Goal: Answer question/provide support: Share knowledge or assist other users

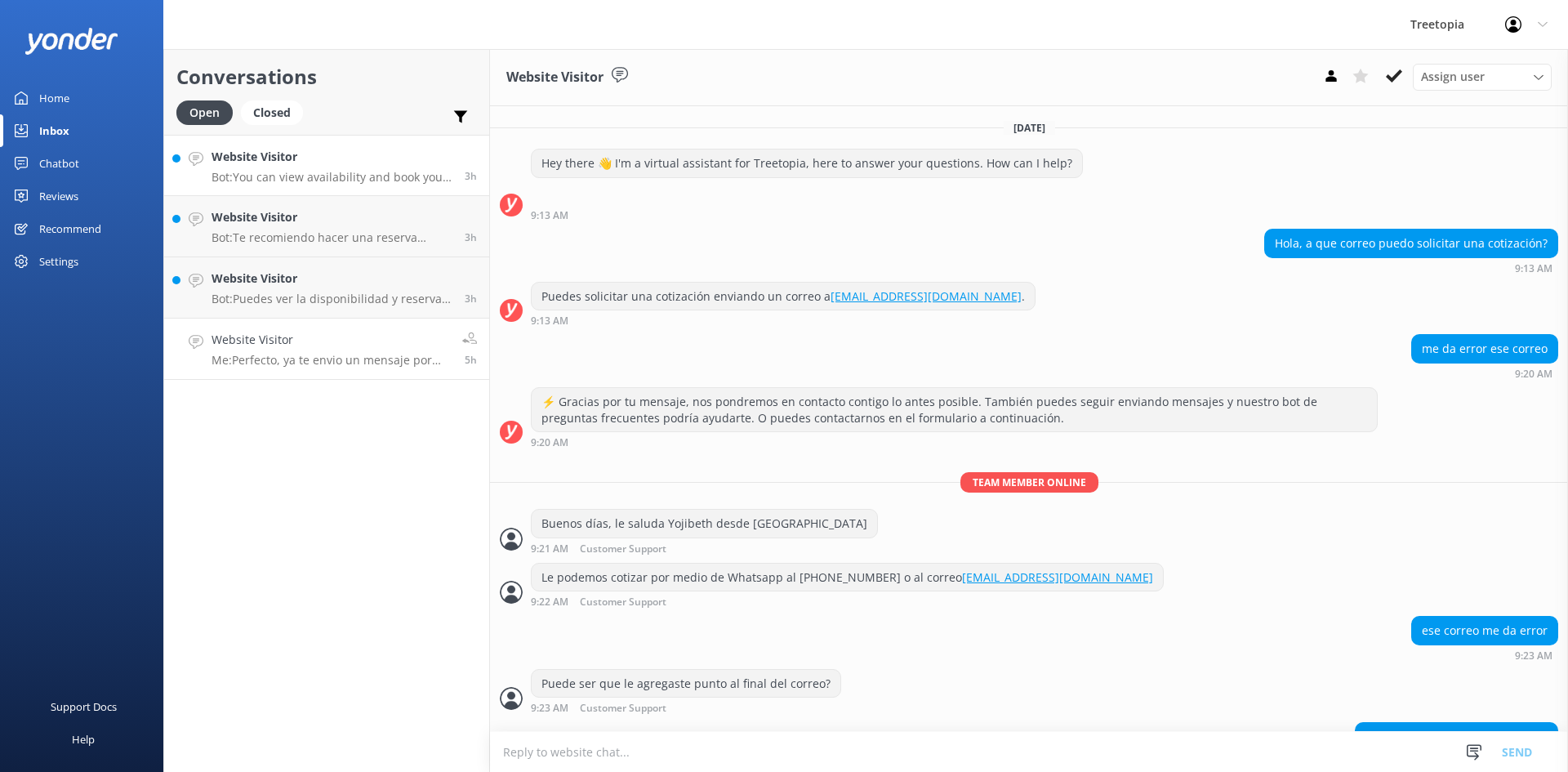
scroll to position [97, 0]
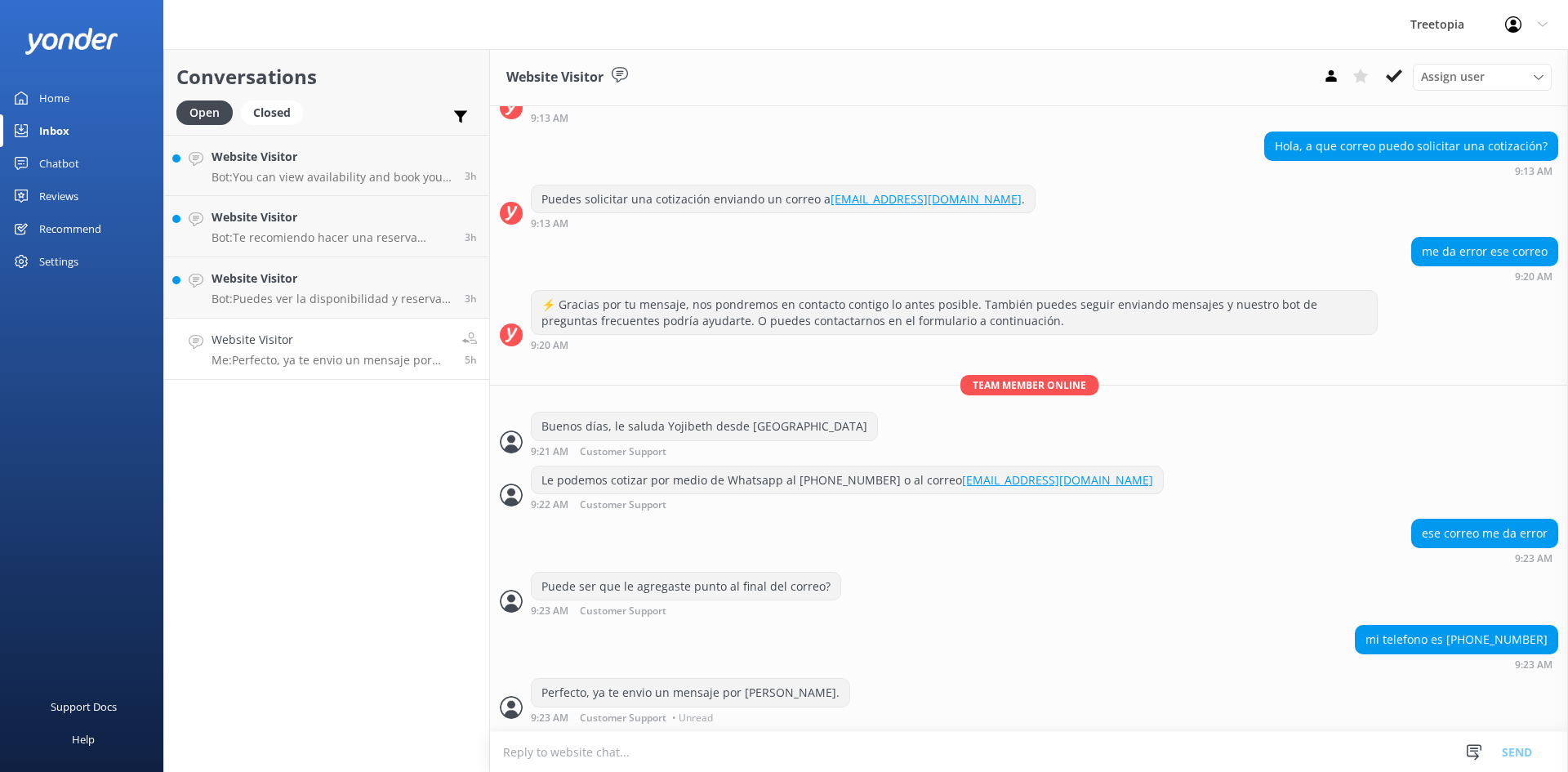
click at [291, 338] on h4 "Website Visitor" at bounding box center [331, 340] width 239 height 18
click at [362, 344] on h4 "Website Visitor" at bounding box center [331, 340] width 239 height 18
drag, startPoint x: 1387, startPoint y: 71, endPoint x: 704, endPoint y: 122, distance: 684.9
click at [1378, 72] on div "Assign user [PERSON_NAME] Customer Support [PERSON_NAME]" at bounding box center [1434, 77] width 236 height 27
click at [304, 291] on div "Website Visitor Bot: Puedes ver la disponibilidad y reservar tu experiencia en …" at bounding box center [332, 287] width 241 height 36
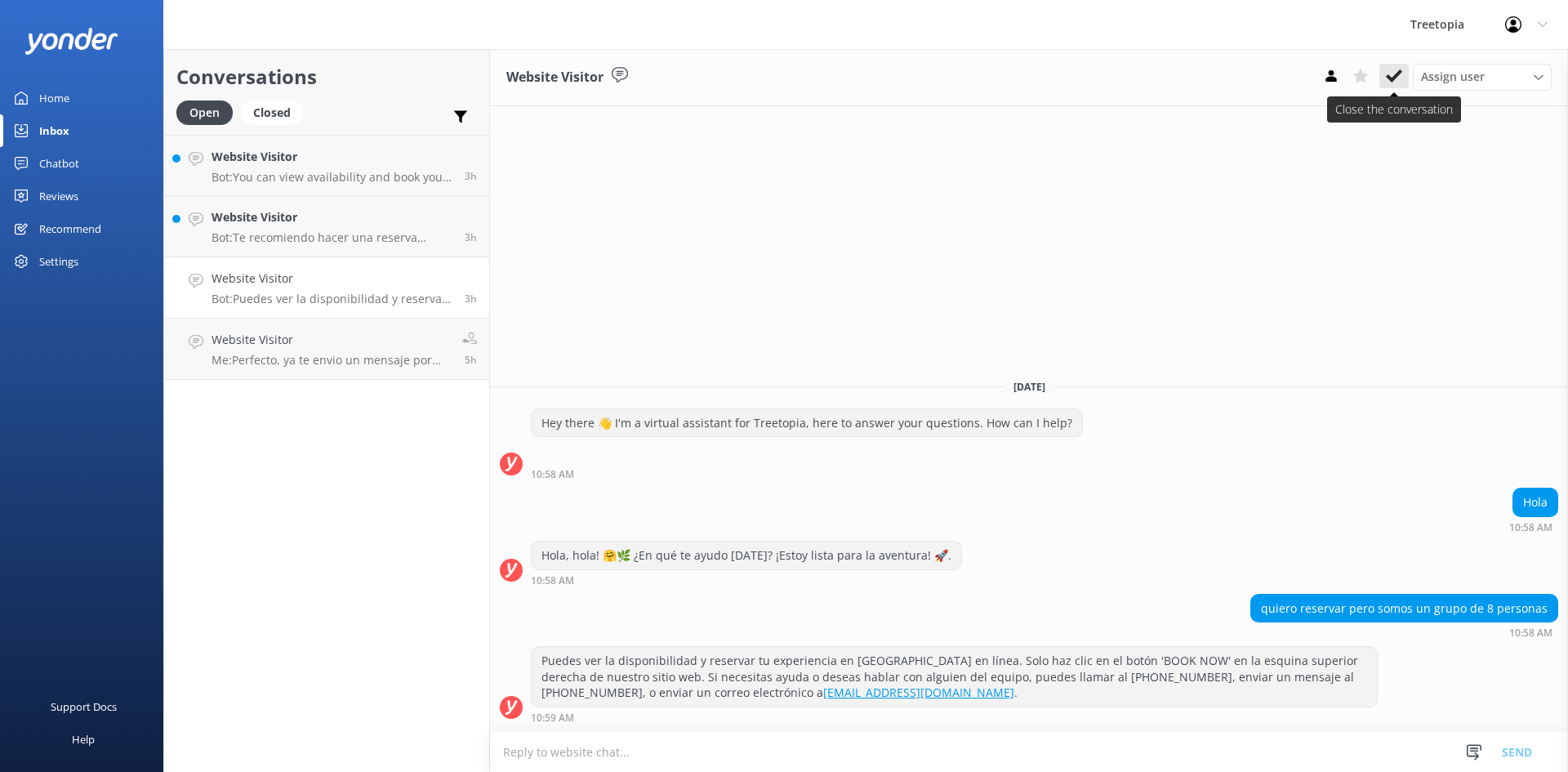
click at [1388, 78] on use at bounding box center [1395, 76] width 17 height 13
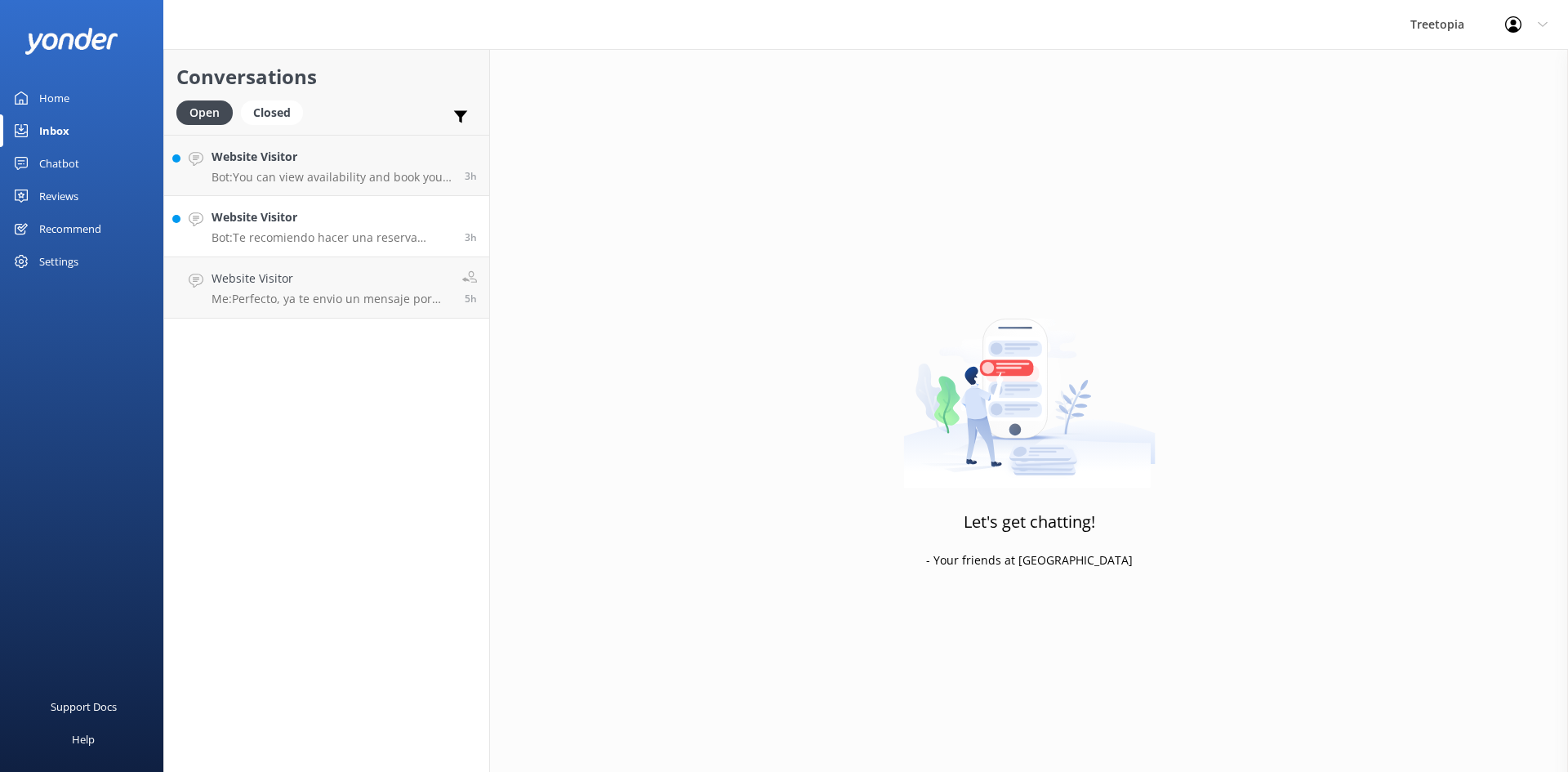
click at [268, 236] on p "Bot: Te recomiendo hacer una reserva previa para asegurar tu lugar, ya que nues…" at bounding box center [332, 238] width 241 height 15
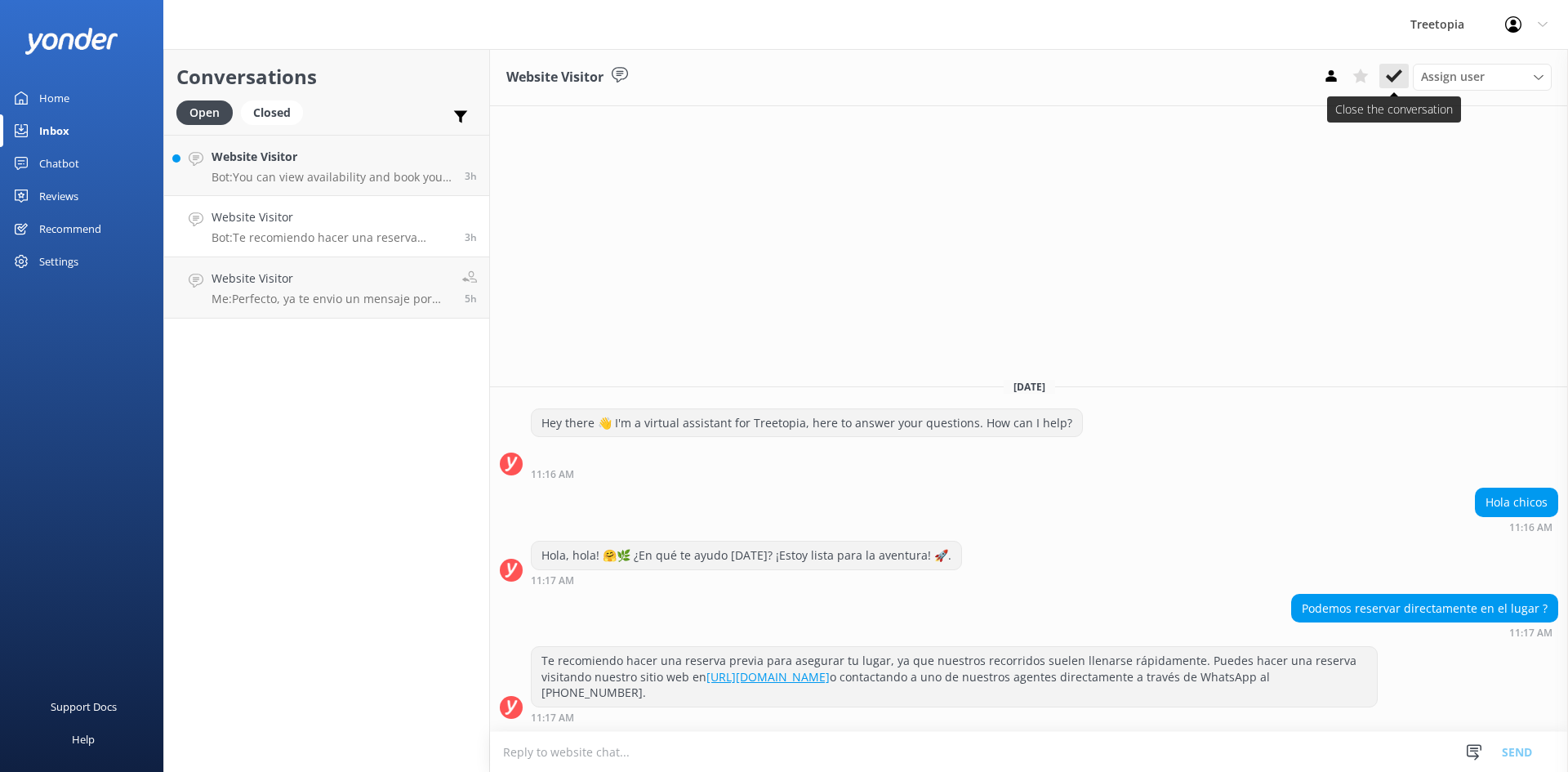
click at [1389, 74] on icon at bounding box center [1395, 76] width 17 height 17
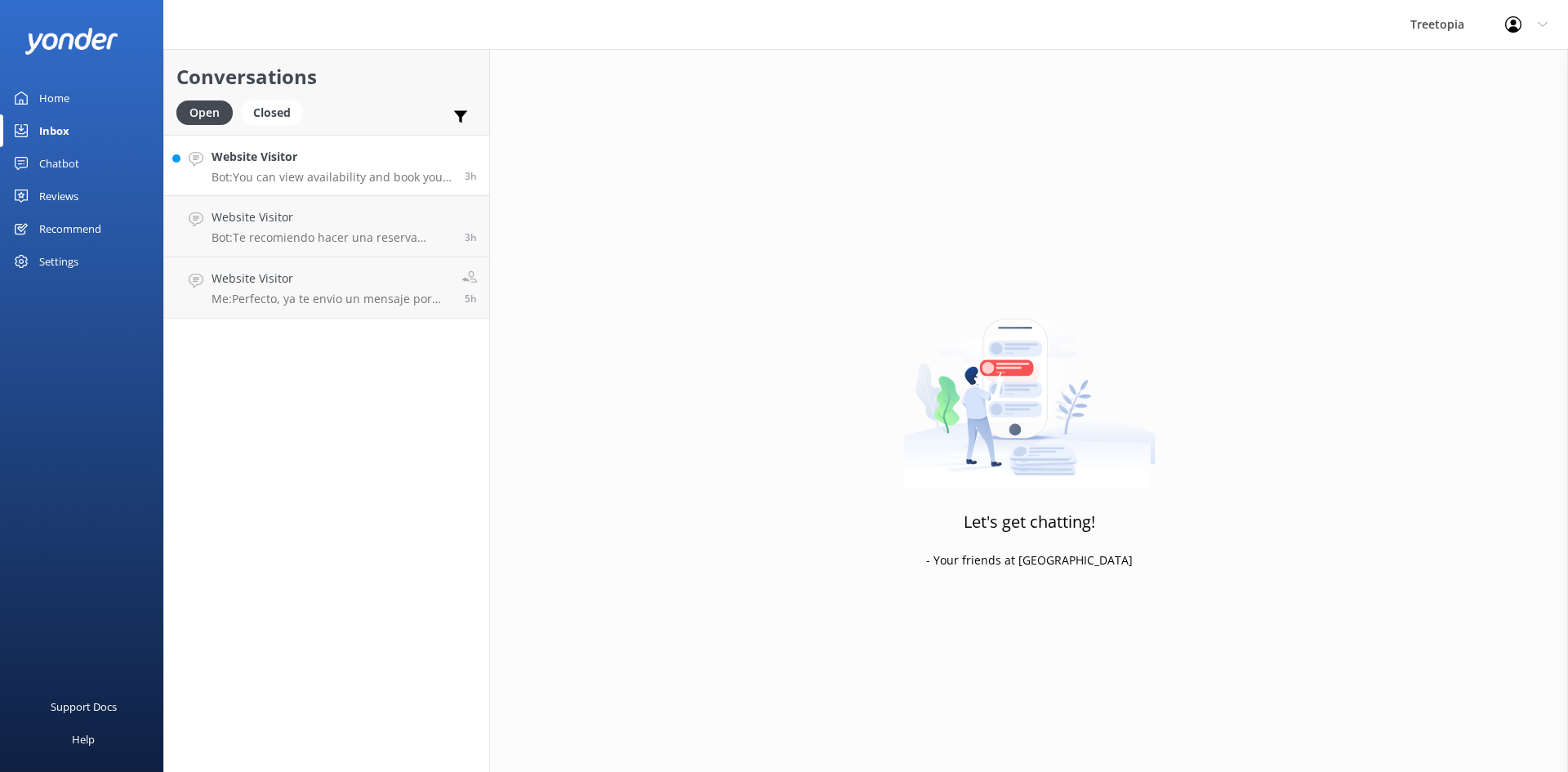
click at [353, 157] on h4 "Website Visitor" at bounding box center [332, 157] width 241 height 18
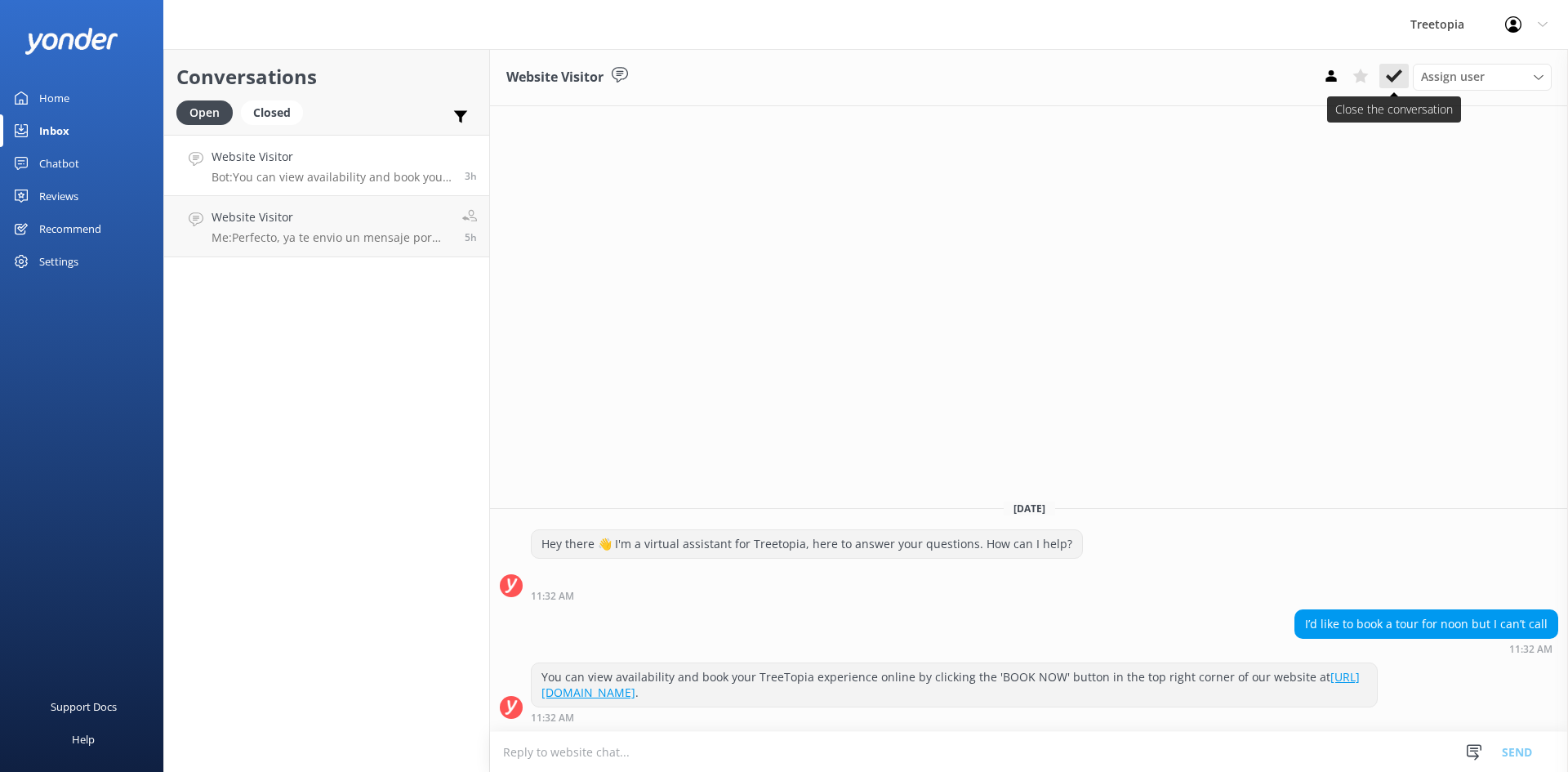
click at [1390, 86] on button at bounding box center [1394, 76] width 29 height 25
